Goal: Task Accomplishment & Management: Complete application form

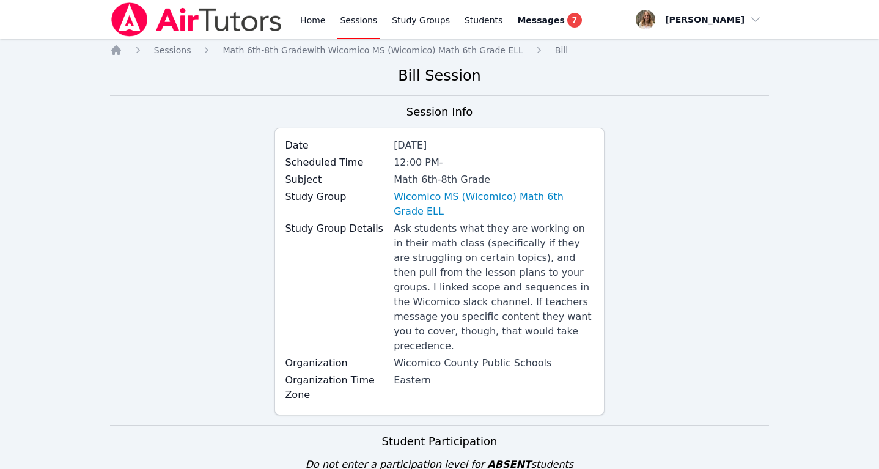
scroll to position [442, 0]
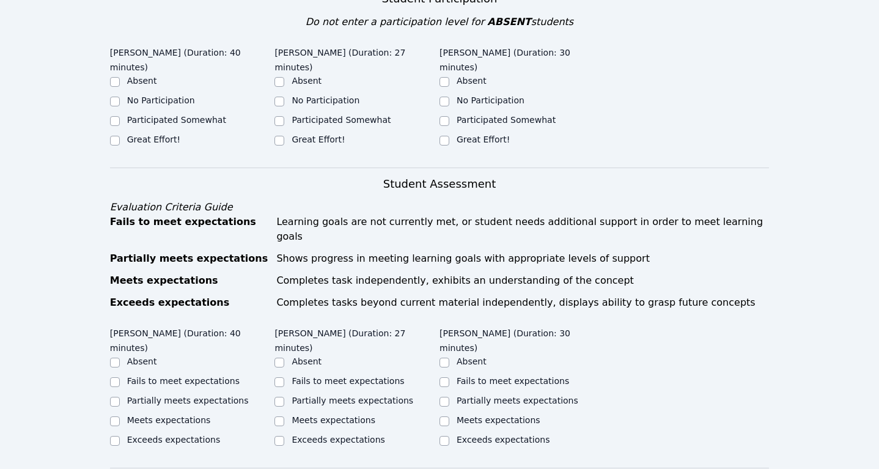
click at [134, 134] on label "Great Effort!" at bounding box center [153, 139] width 53 height 10
click at [120, 136] on input "Great Effort!" at bounding box center [115, 141] width 10 height 10
checkbox input "true"
click at [282, 136] on input "Great Effort!" at bounding box center [279, 141] width 10 height 10
checkbox input "true"
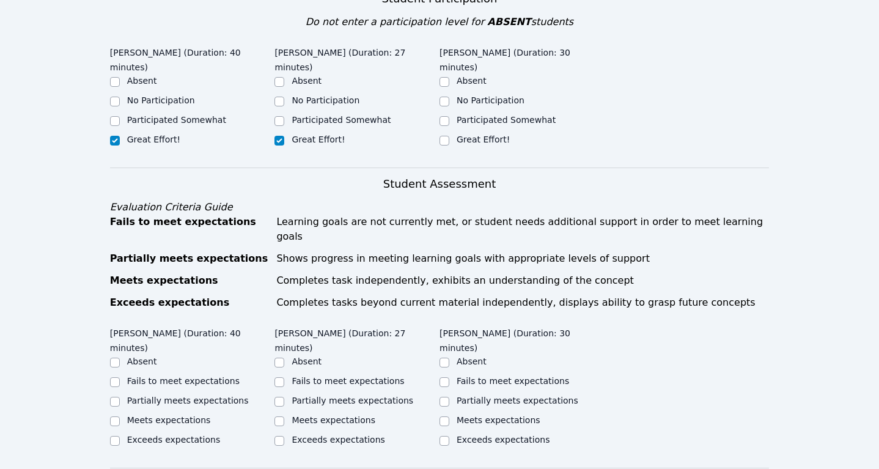
click at [450, 133] on div "Great Effort!" at bounding box center [521, 140] width 165 height 15
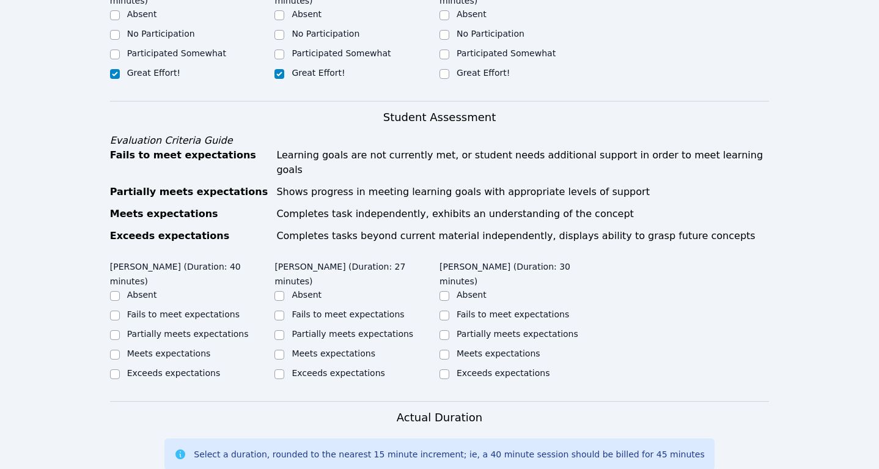
scroll to position [508, 0]
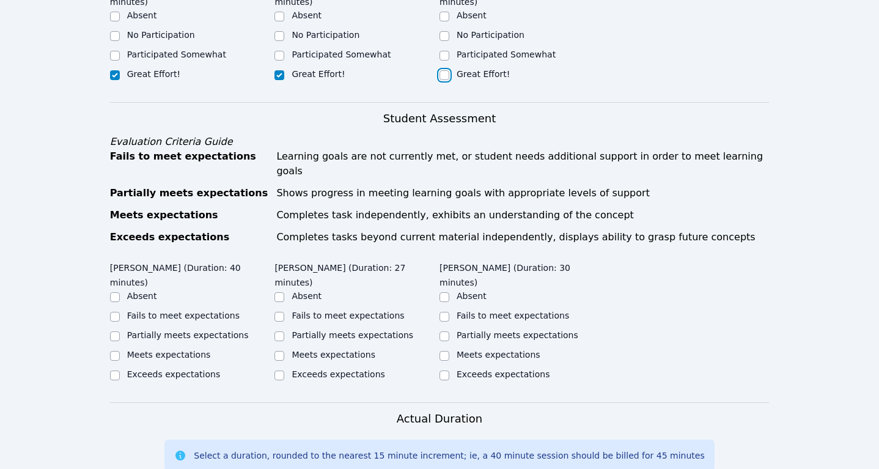
click at [447, 70] on input "Great Effort!" at bounding box center [444, 75] width 10 height 10
checkbox input "true"
click at [118, 329] on div at bounding box center [115, 336] width 10 height 15
click at [116, 331] on input "Partially meets expectations" at bounding box center [115, 336] width 10 height 10
checkbox input "true"
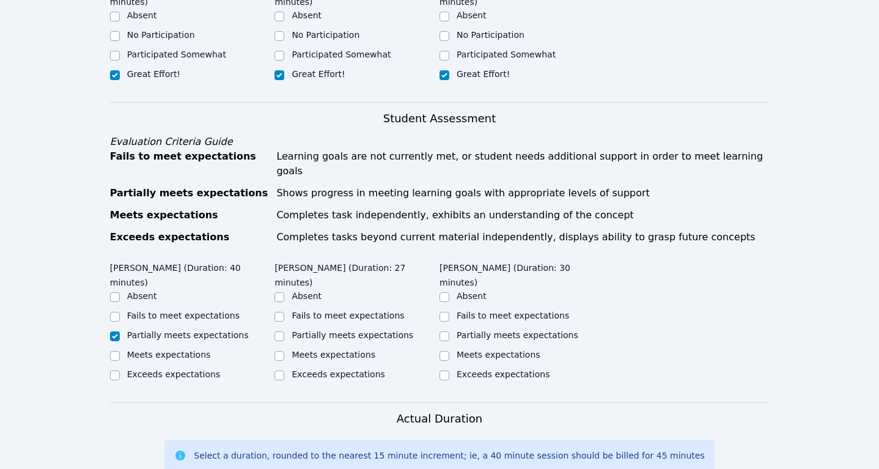
click at [304, 330] on label "Partially meets expectations" at bounding box center [353, 335] width 122 height 10
click at [284, 331] on input "Partially meets expectations" at bounding box center [279, 336] width 10 height 10
checkbox input "true"
click at [455, 329] on div "Partially meets expectations" at bounding box center [521, 336] width 165 height 15
click at [449, 329] on div "Partially meets expectations" at bounding box center [521, 336] width 165 height 15
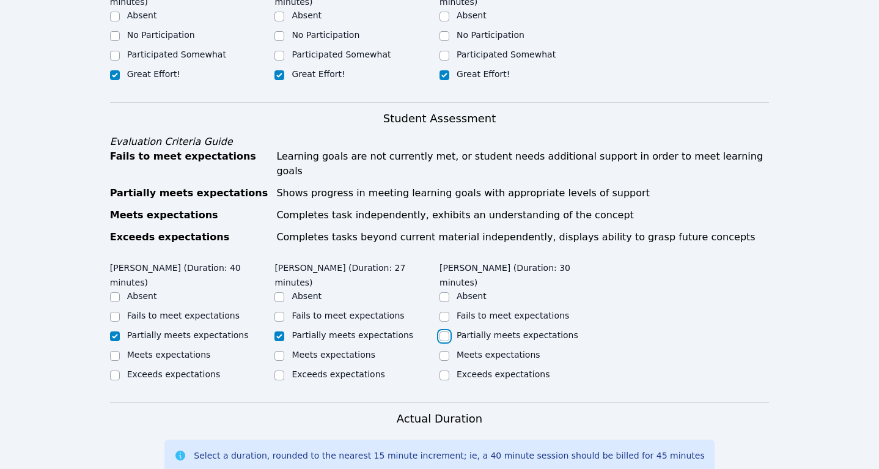
click at [448, 331] on input "Partially meets expectations" at bounding box center [444, 336] width 10 height 10
checkbox input "true"
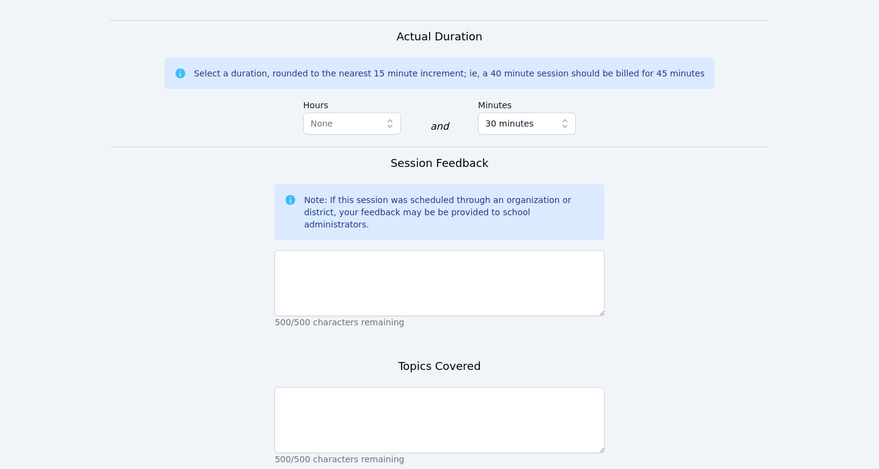
scroll to position [915, 0]
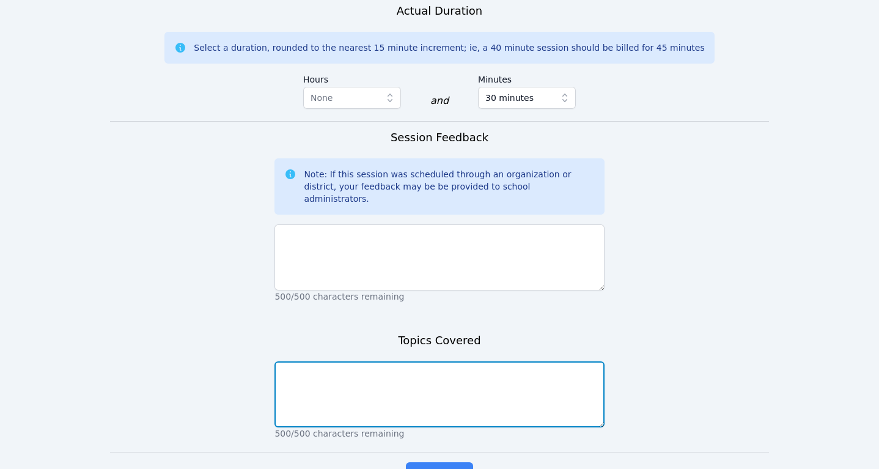
click at [333, 363] on textarea at bounding box center [438, 394] width 329 height 66
click at [279, 361] on textarea "Finding areas in different ways" at bounding box center [438, 394] width 329 height 66
drag, startPoint x: 505, startPoint y: 331, endPoint x: 376, endPoint y: 325, distance: 128.5
click at [376, 361] on textarea "Multiplication practice. Finding areas in different ways" at bounding box center [438, 394] width 329 height 66
type textarea "Multiplication practice. Area"
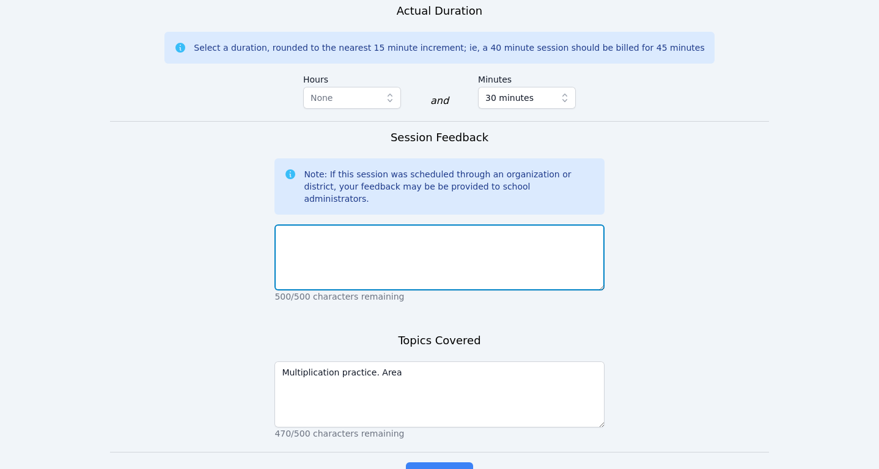
click at [324, 224] on textarea at bounding box center [438, 257] width 329 height 66
click at [435, 224] on textarea "The students were attentive and participaed the full session. We worked on" at bounding box center [438, 257] width 329 height 66
click at [448, 224] on textarea "The students were attentive and participaed the full session. We worked on" at bounding box center [438, 257] width 329 height 66
click at [593, 224] on textarea "The students were attentive and participated the full session. We worked on" at bounding box center [438, 257] width 329 height 66
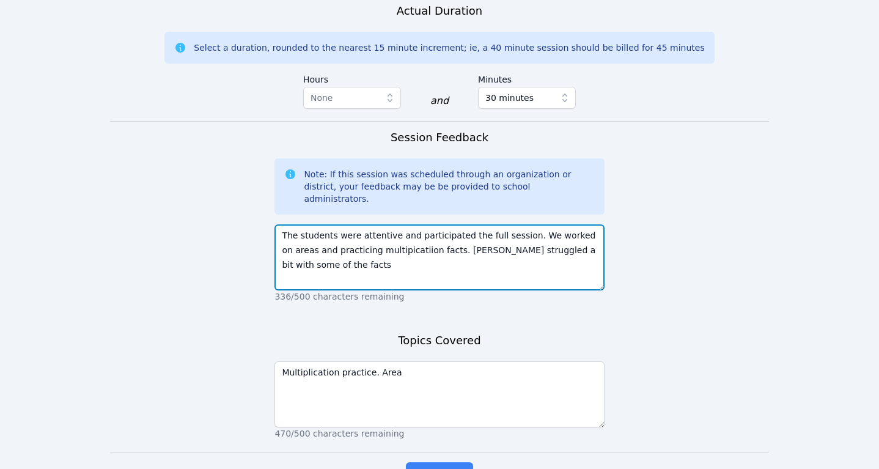
click at [457, 224] on textarea "The students were attentive and participated the full session. We worked on are…" at bounding box center [438, 257] width 329 height 66
click at [402, 224] on textarea "The students were attentive and participated the full session. We worked on are…" at bounding box center [438, 257] width 329 height 66
click at [389, 224] on textarea "The students were attentive and participated the full session. We worked on are…" at bounding box center [438, 257] width 329 height 66
click at [406, 224] on textarea "The students were attentive and participated the full session. We worked on are…" at bounding box center [438, 257] width 329 height 66
click at [361, 224] on textarea "The students were attentive and participated the full session. We worked on are…" at bounding box center [438, 257] width 329 height 66
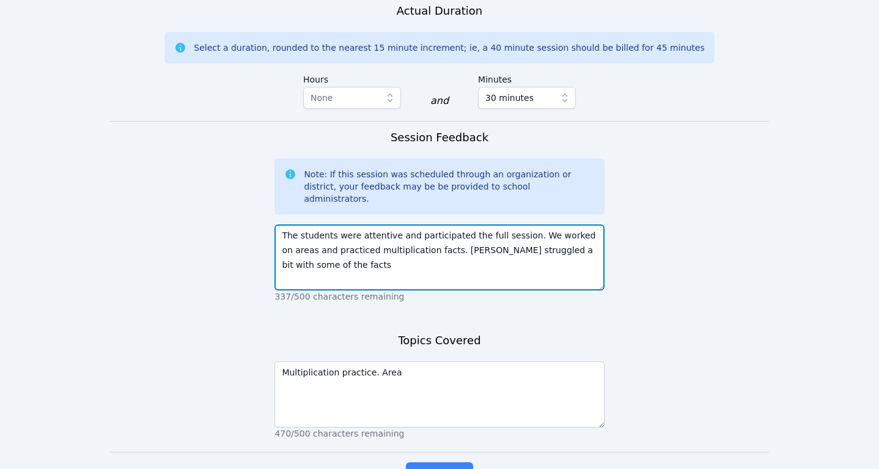
click at [314, 227] on textarea "The students were attentive and participated the full session. We worked on are…" at bounding box center [438, 257] width 329 height 66
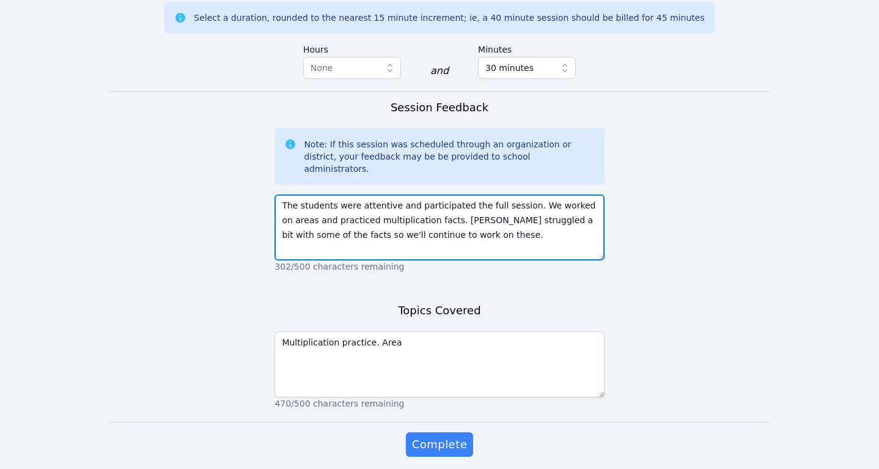
scroll to position [950, 0]
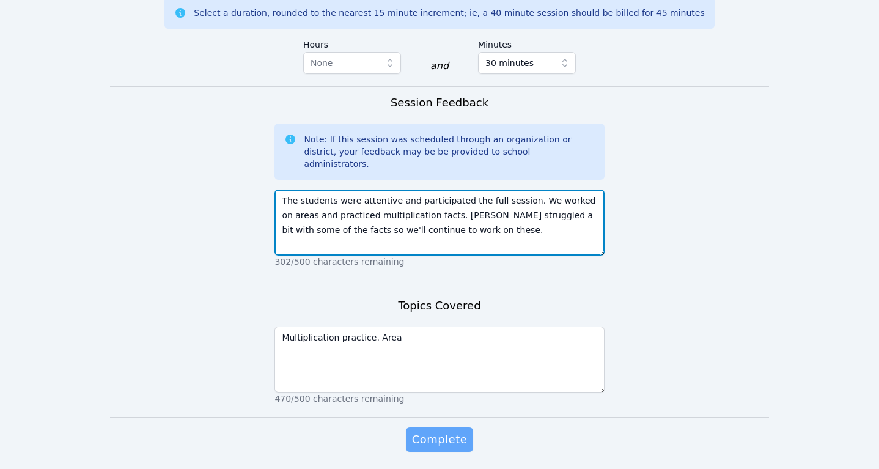
type textarea "The students were attentive and participated the full session. We worked on are…"
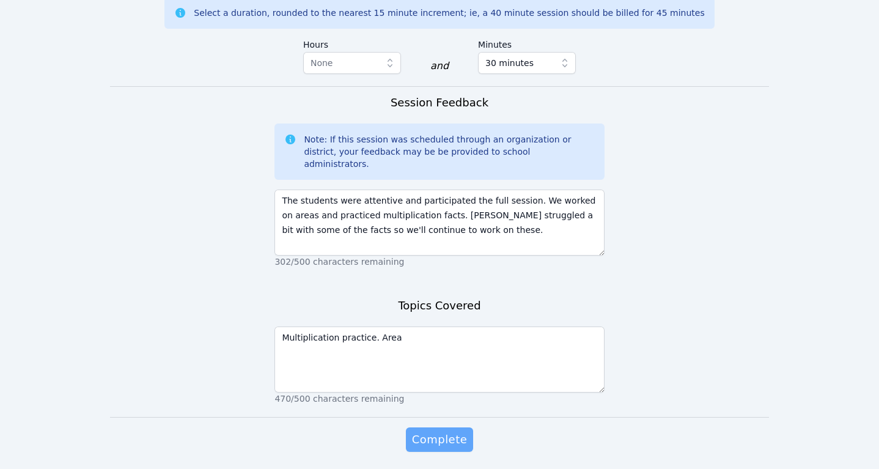
click at [442, 431] on span "Complete" at bounding box center [439, 439] width 55 height 17
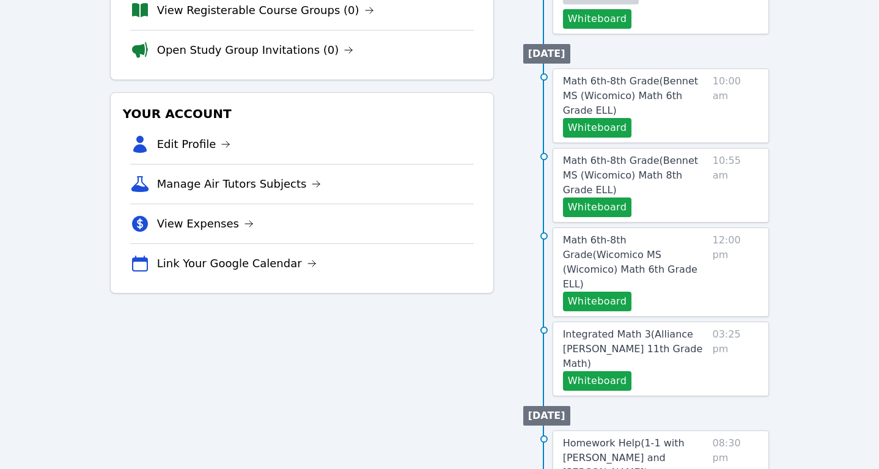
scroll to position [268, 0]
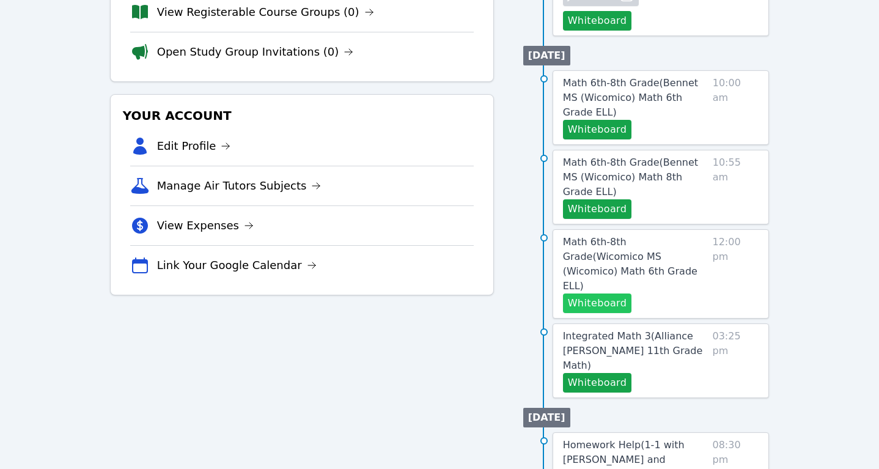
click at [609, 293] on button "Whiteboard" at bounding box center [597, 303] width 69 height 20
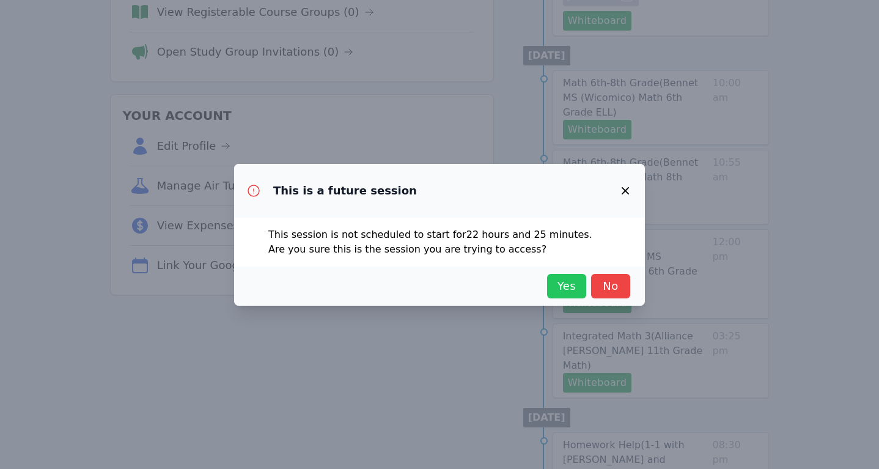
click at [562, 288] on span "Yes" at bounding box center [566, 285] width 27 height 17
